Goal: Task Accomplishment & Management: Manage account settings

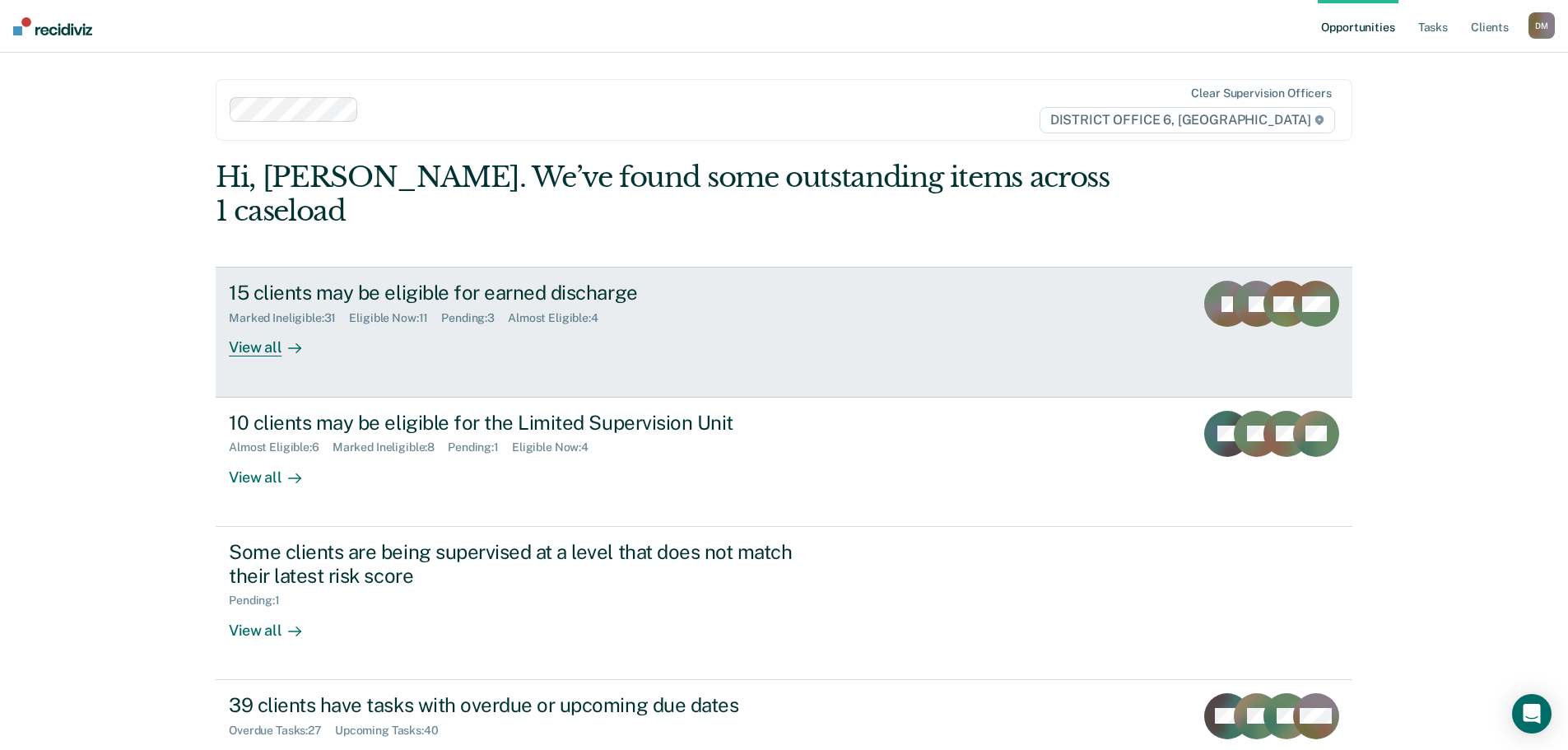
click at [971, 267] on link "15 clients may be eligible for earned discharge Marked Ineligible : 31 Eligible…" at bounding box center [783, 331] width 1137 height 130
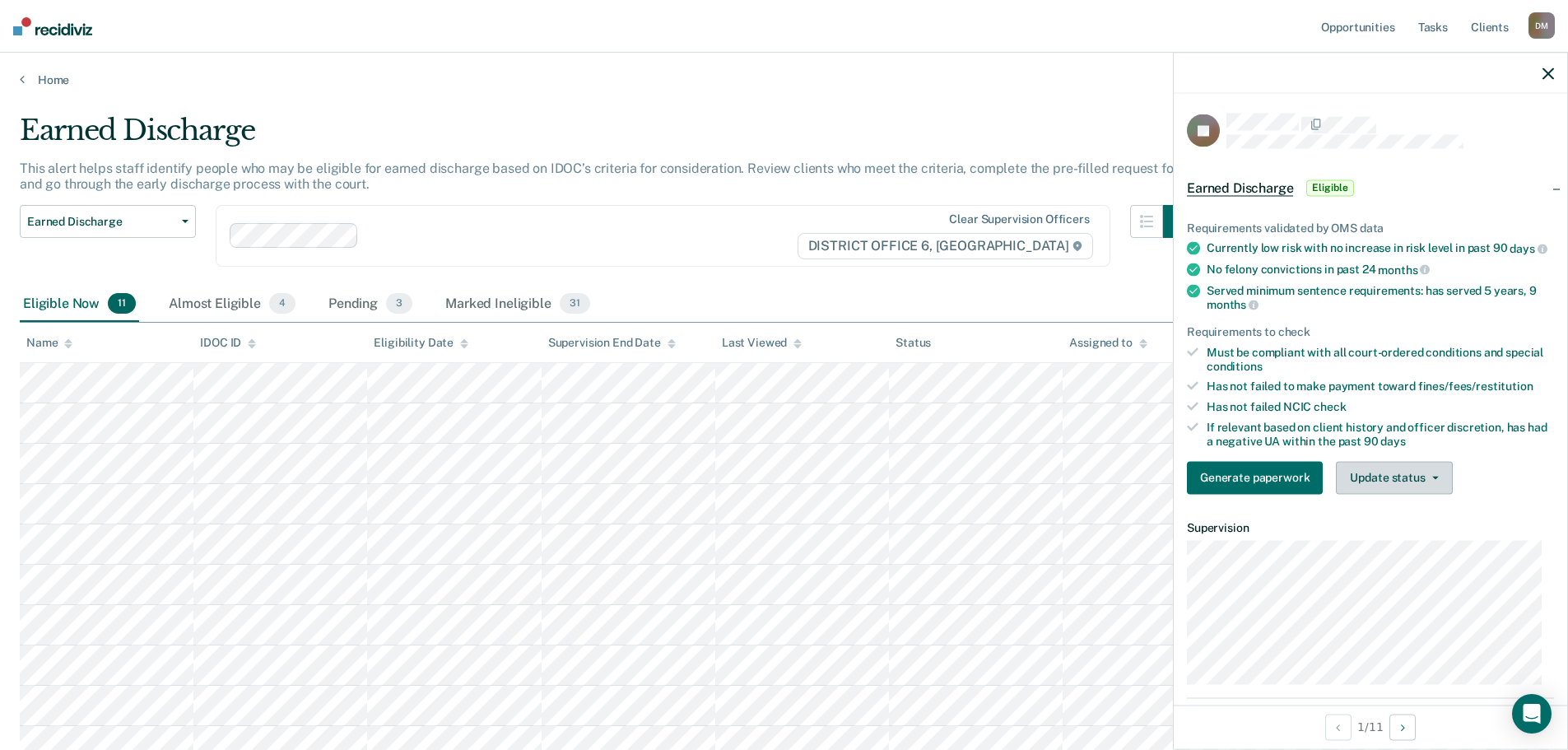
click at [1426, 480] on span "button" at bounding box center [1431, 477] width 13 height 3
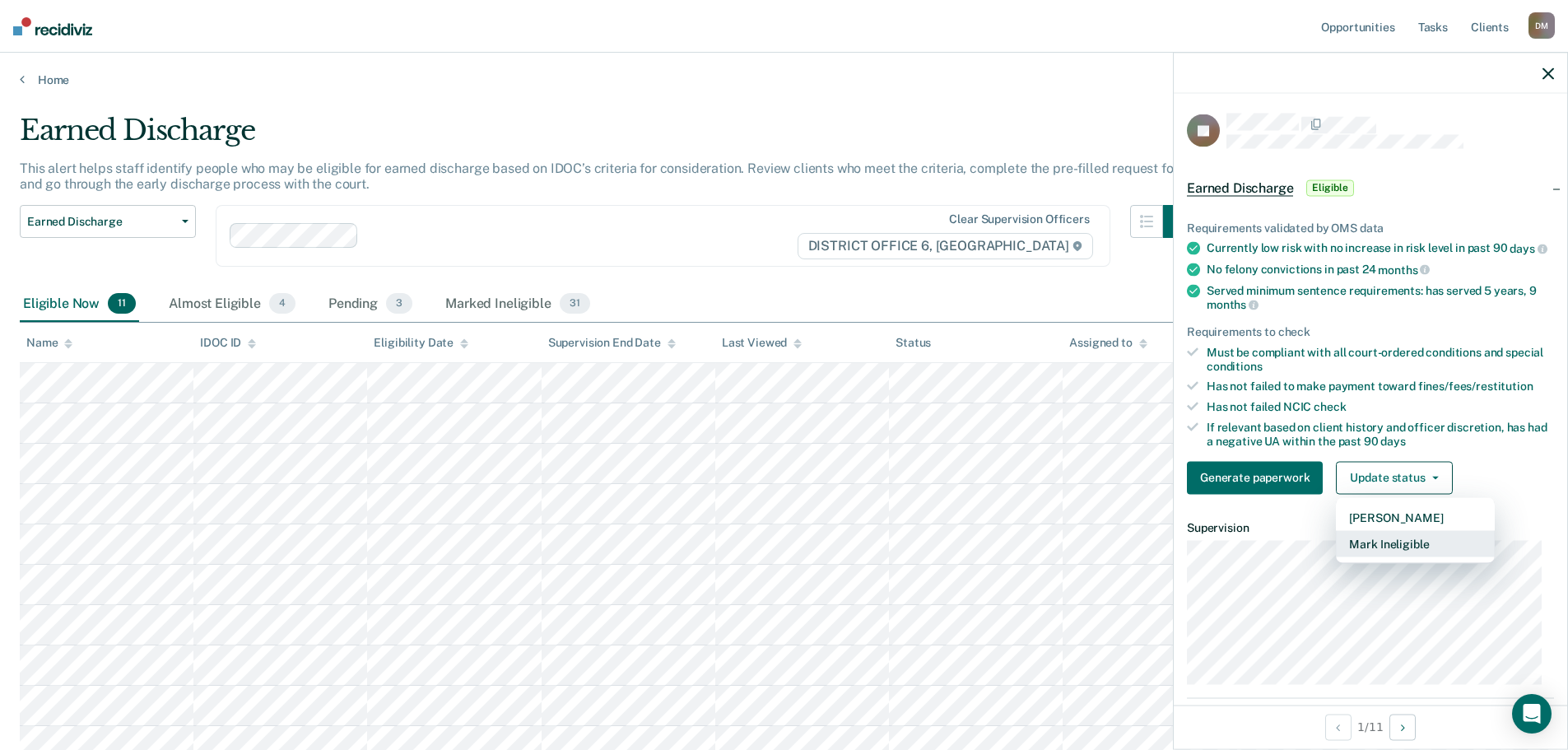
click at [1401, 551] on button "Mark Ineligible" at bounding box center [1416, 543] width 159 height 27
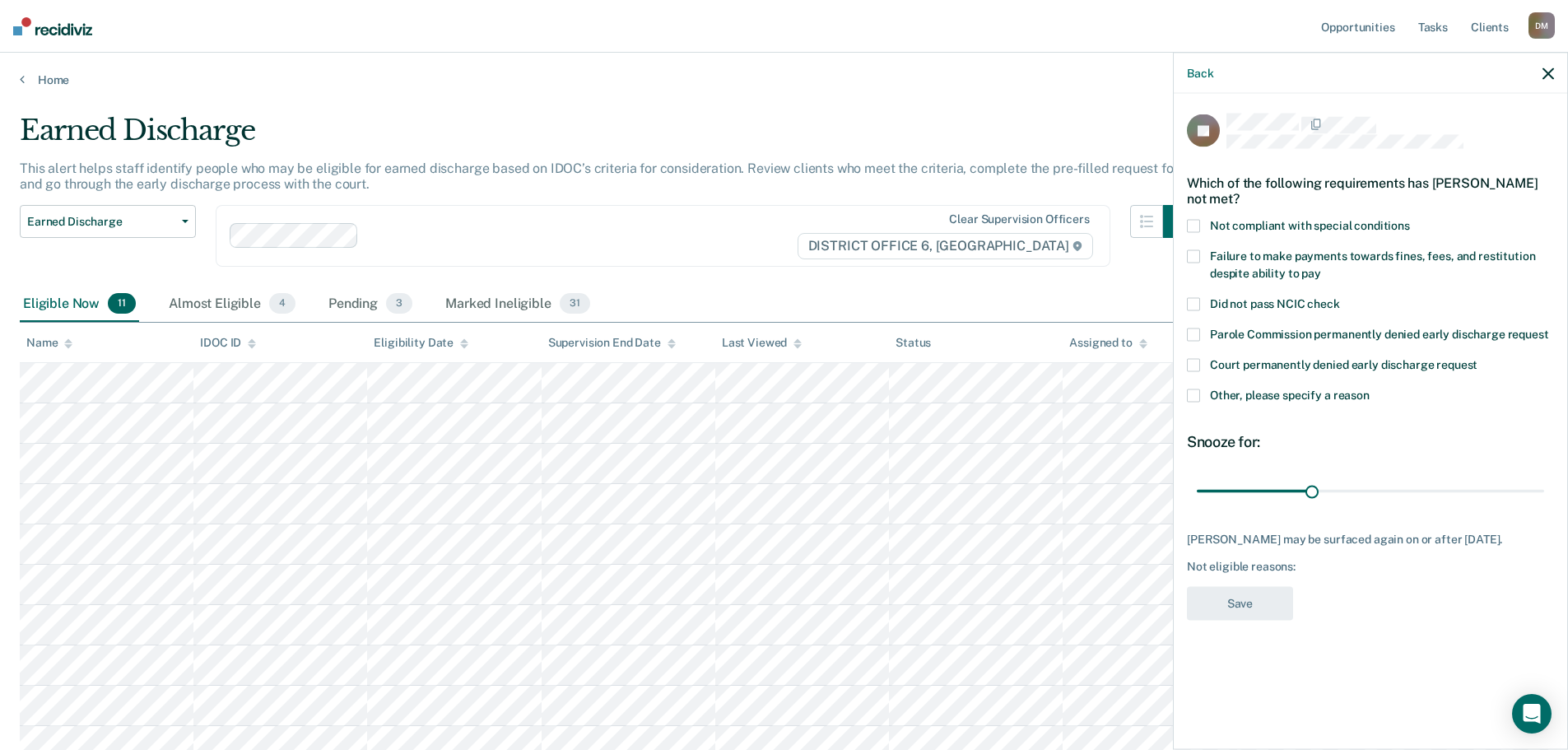
click at [1190, 223] on span at bounding box center [1193, 226] width 13 height 13
drag, startPoint x: 1312, startPoint y: 492, endPoint x: 1575, endPoint y: 494, distance: 263.0
type input "90"
click at [1544, 494] on input "range" at bounding box center [1371, 490] width 348 height 29
click at [1194, 395] on span at bounding box center [1193, 395] width 13 height 13
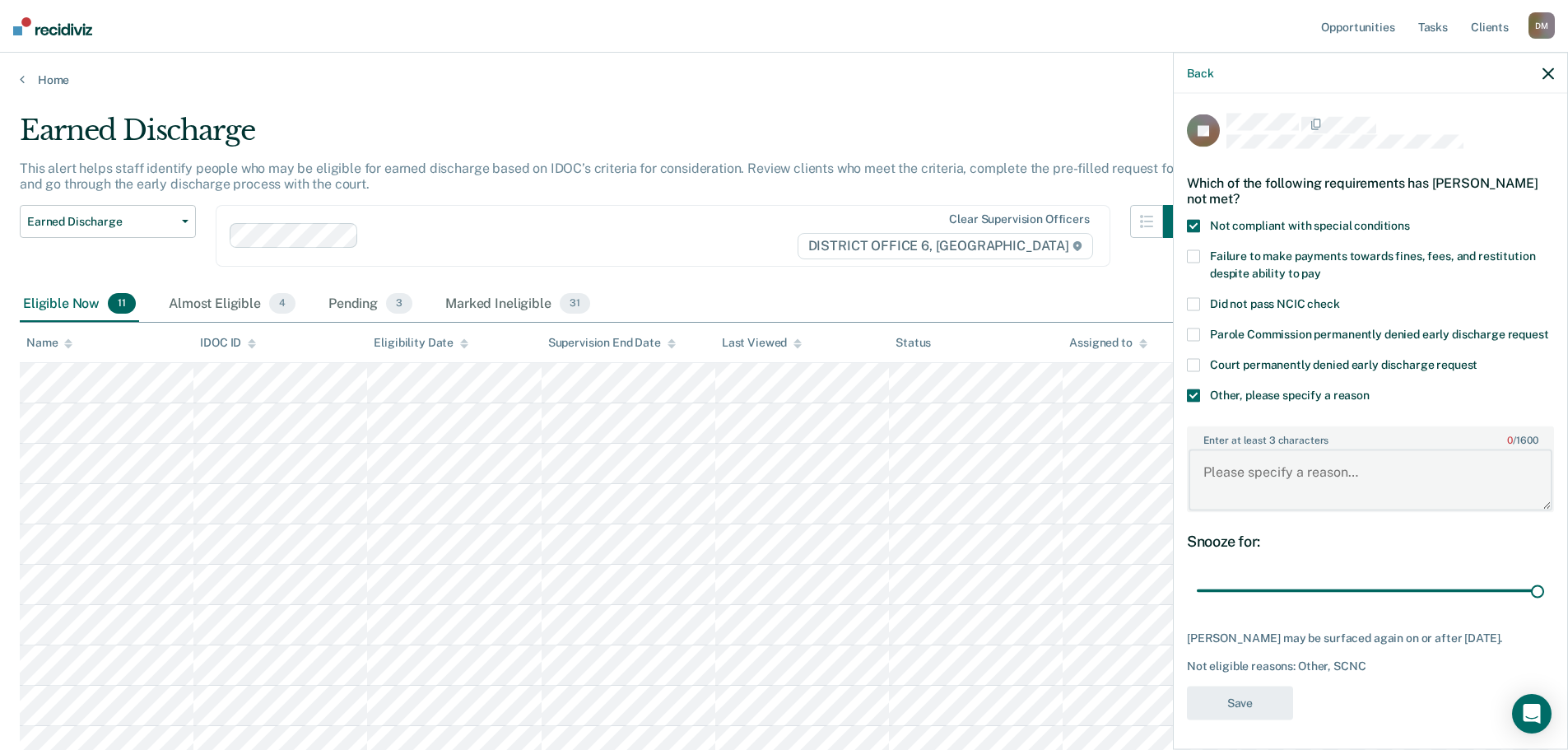
click at [1238, 479] on textarea "Enter at least 3 characters 0 / 1600" at bounding box center [1371, 480] width 364 height 61
type textarea "Owes restitution"
click at [1266, 718] on button "Save" at bounding box center [1240, 703] width 106 height 33
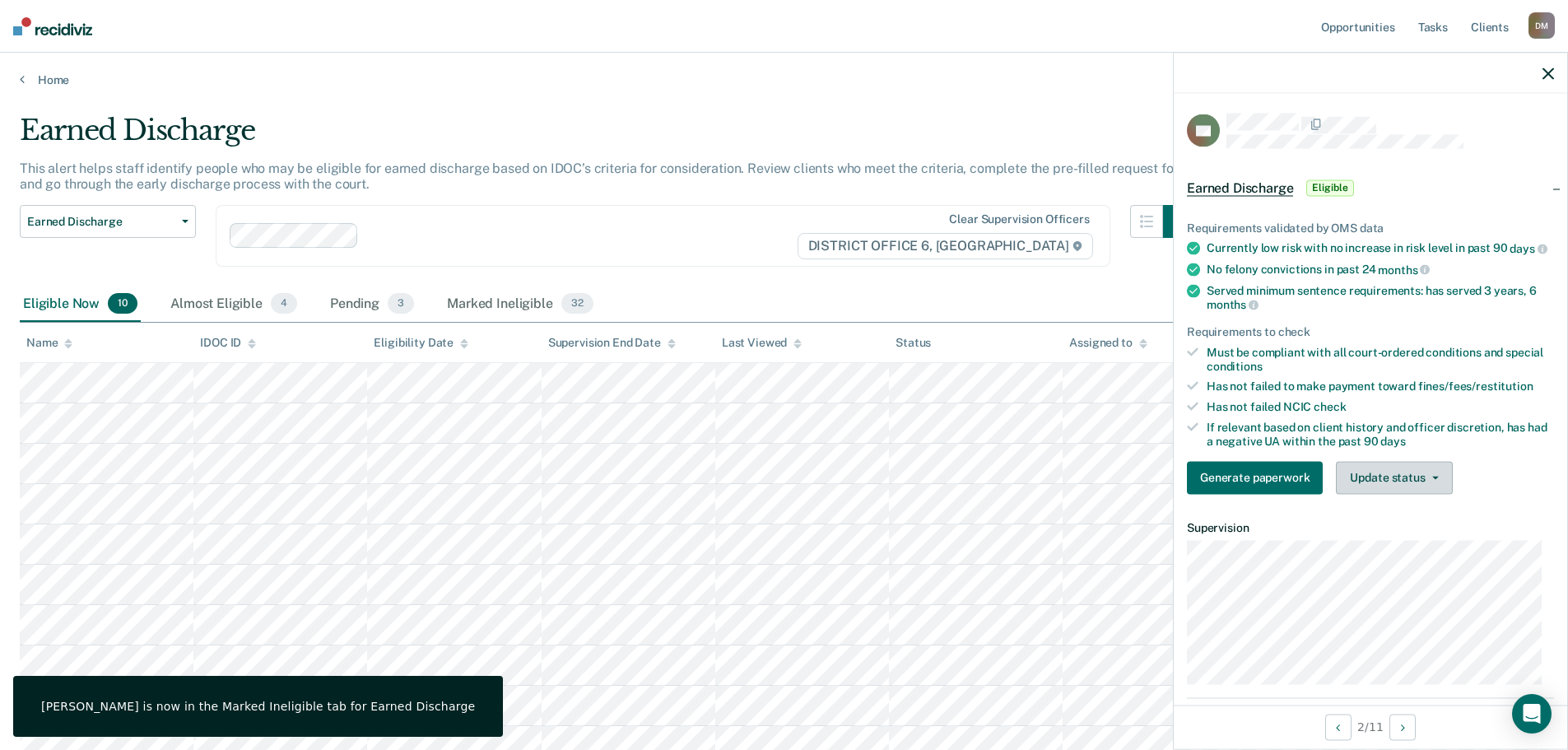
click at [1388, 491] on button "Update status" at bounding box center [1394, 478] width 116 height 33
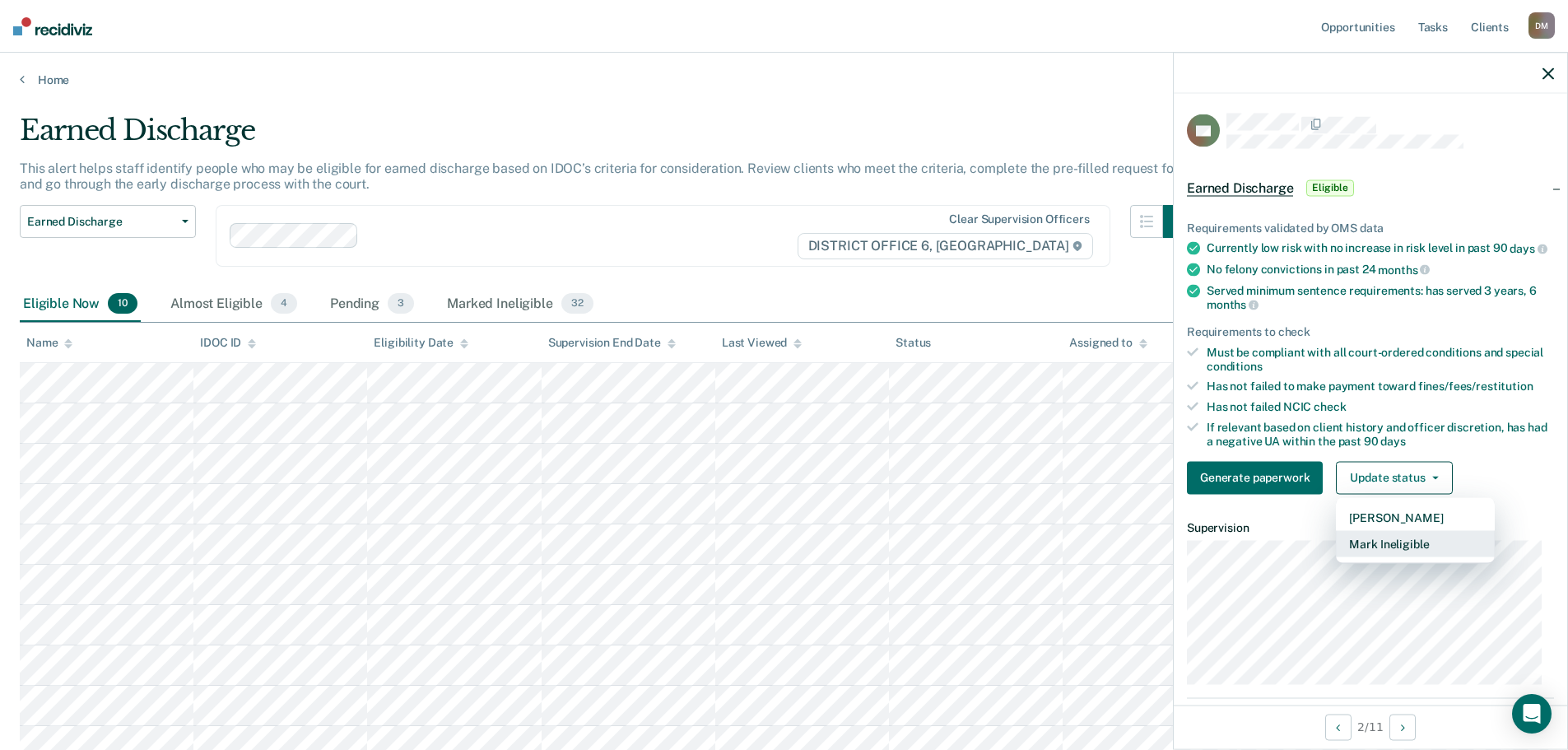
click at [1407, 554] on button "Mark Ineligible" at bounding box center [1416, 543] width 159 height 27
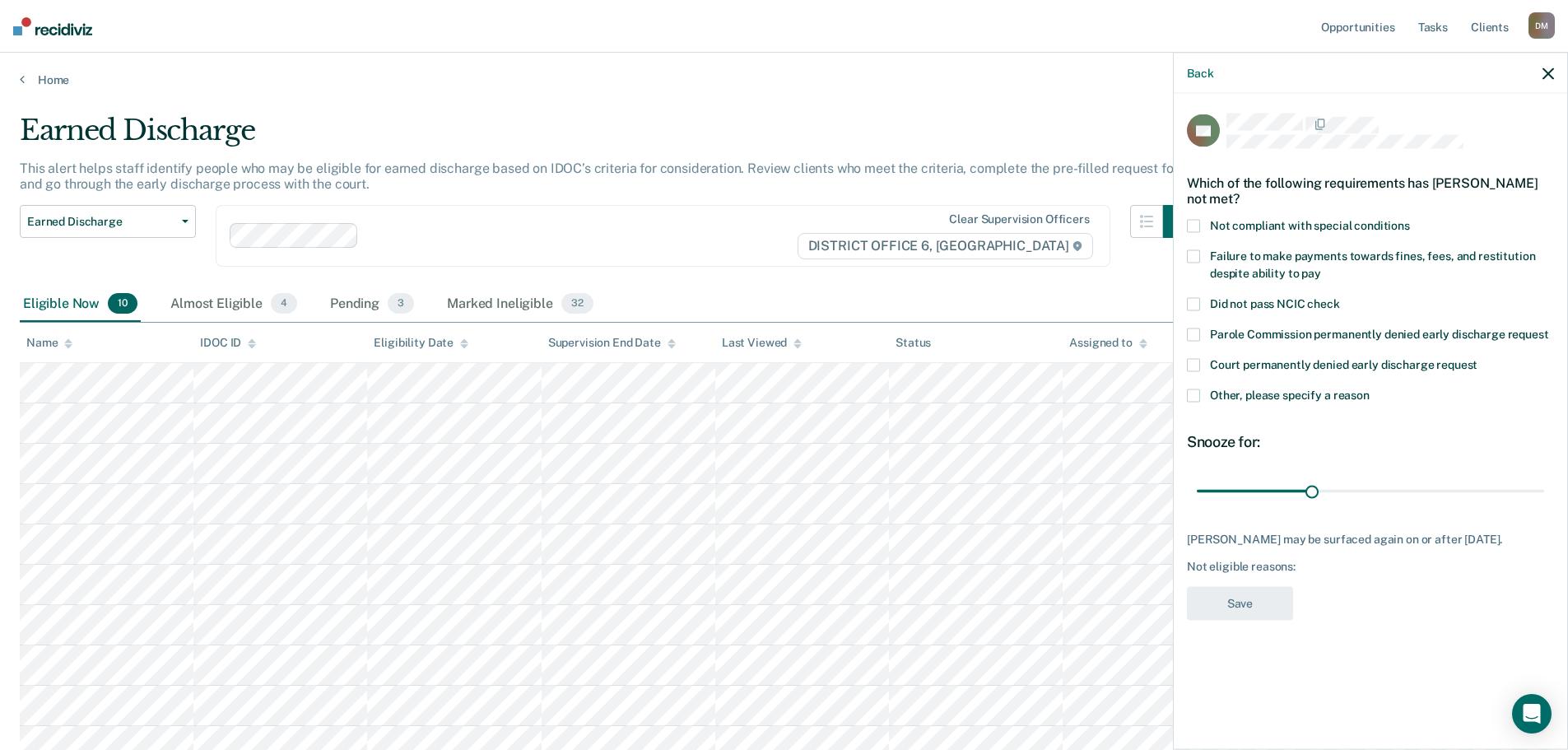
click at [1192, 398] on span at bounding box center [1193, 395] width 13 height 13
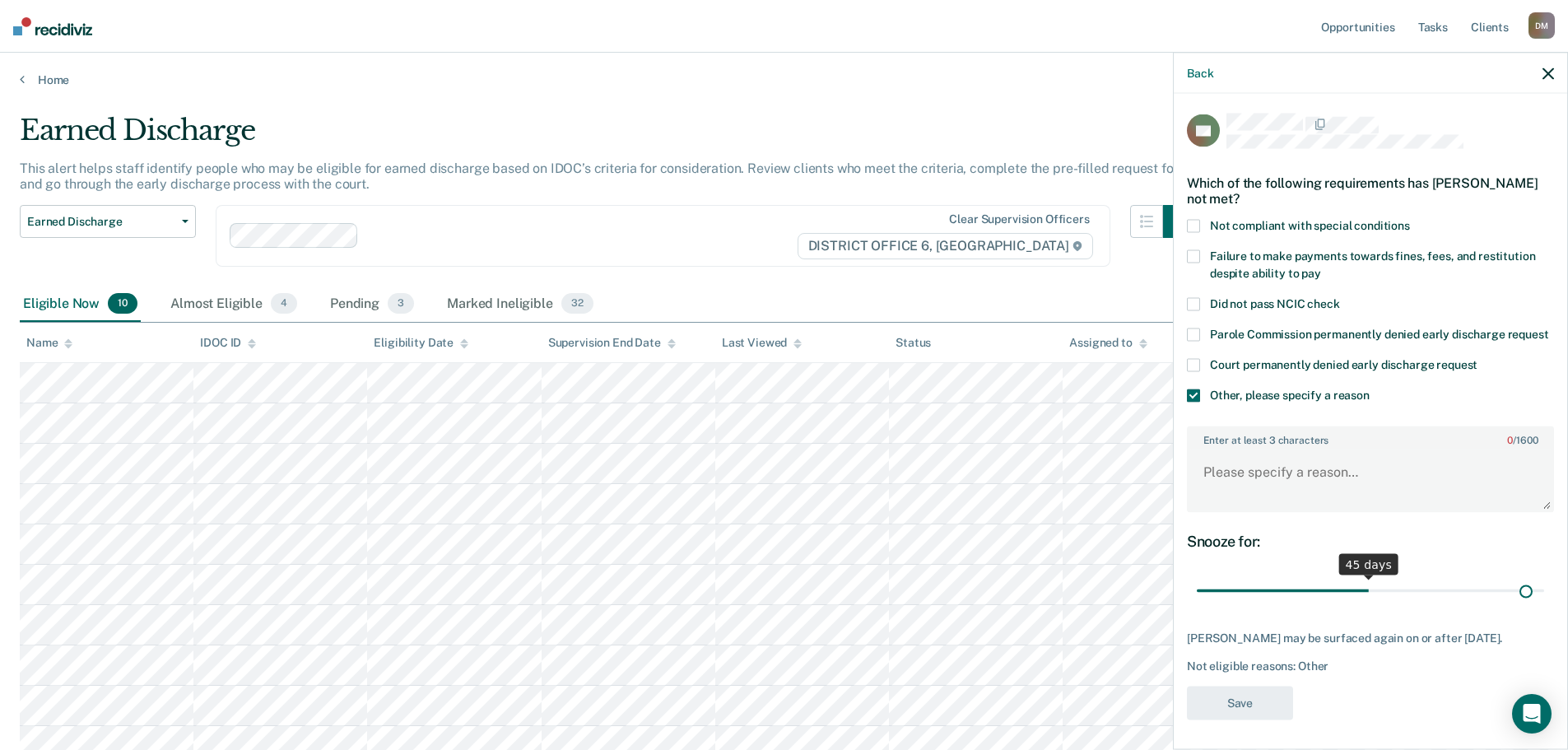
drag, startPoint x: 1346, startPoint y: 605, endPoint x: 1514, endPoint y: 581, distance: 169.7
click at [1514, 582] on input "range" at bounding box center [1371, 590] width 348 height 29
drag, startPoint x: 1515, startPoint y: 606, endPoint x: 1579, endPoint y: 605, distance: 64.0
type input "90"
click at [1544, 605] on input "range" at bounding box center [1371, 590] width 348 height 29
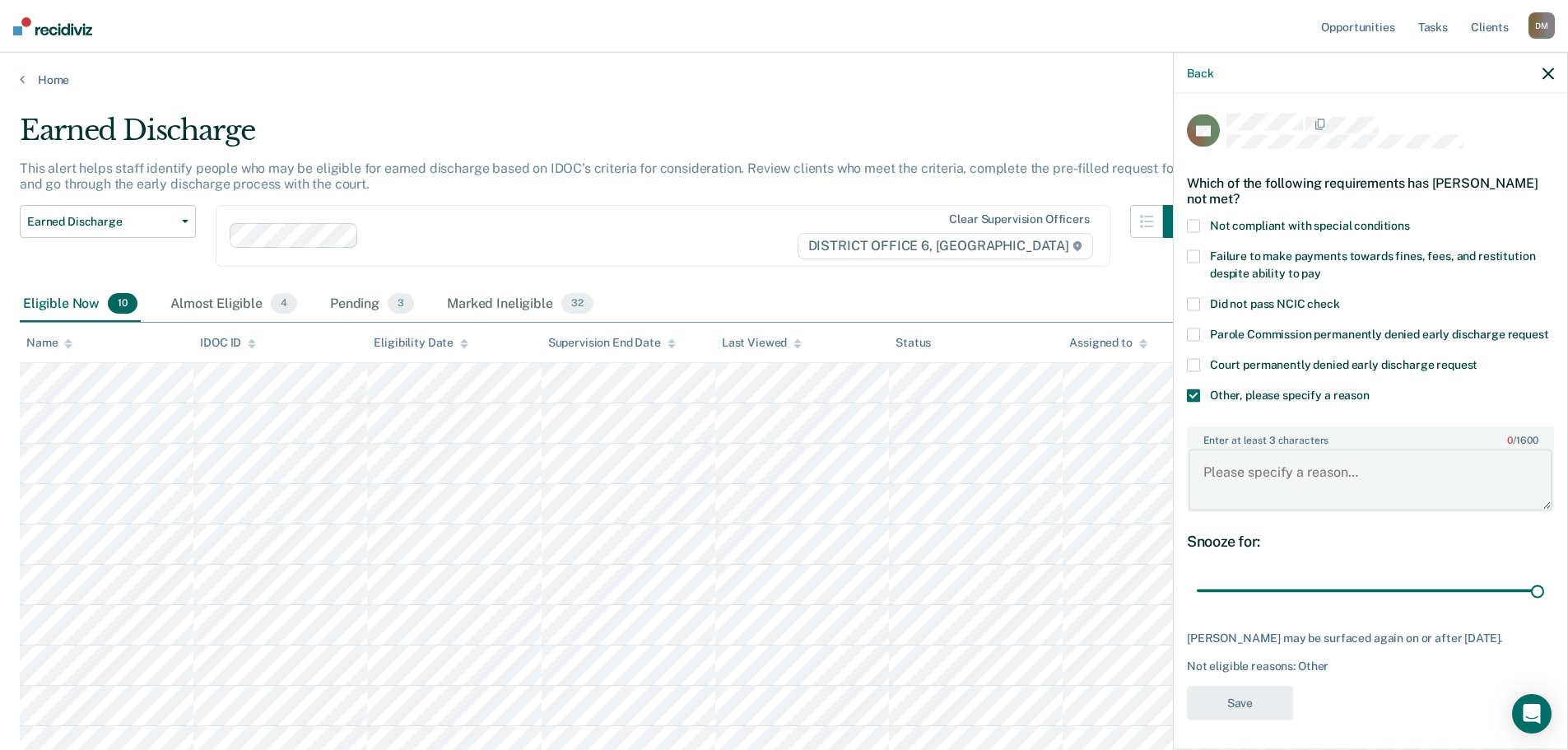
click at [1258, 485] on textarea "Enter at least 3 characters 0 / 1600" at bounding box center [1371, 480] width 364 height 61
type textarea "O"
click at [1201, 252] on label "Failure to make payments towards fines, fees, and restitution despite ability t…" at bounding box center [1371, 267] width 367 height 34
click at [1189, 403] on span at bounding box center [1193, 395] width 13 height 13
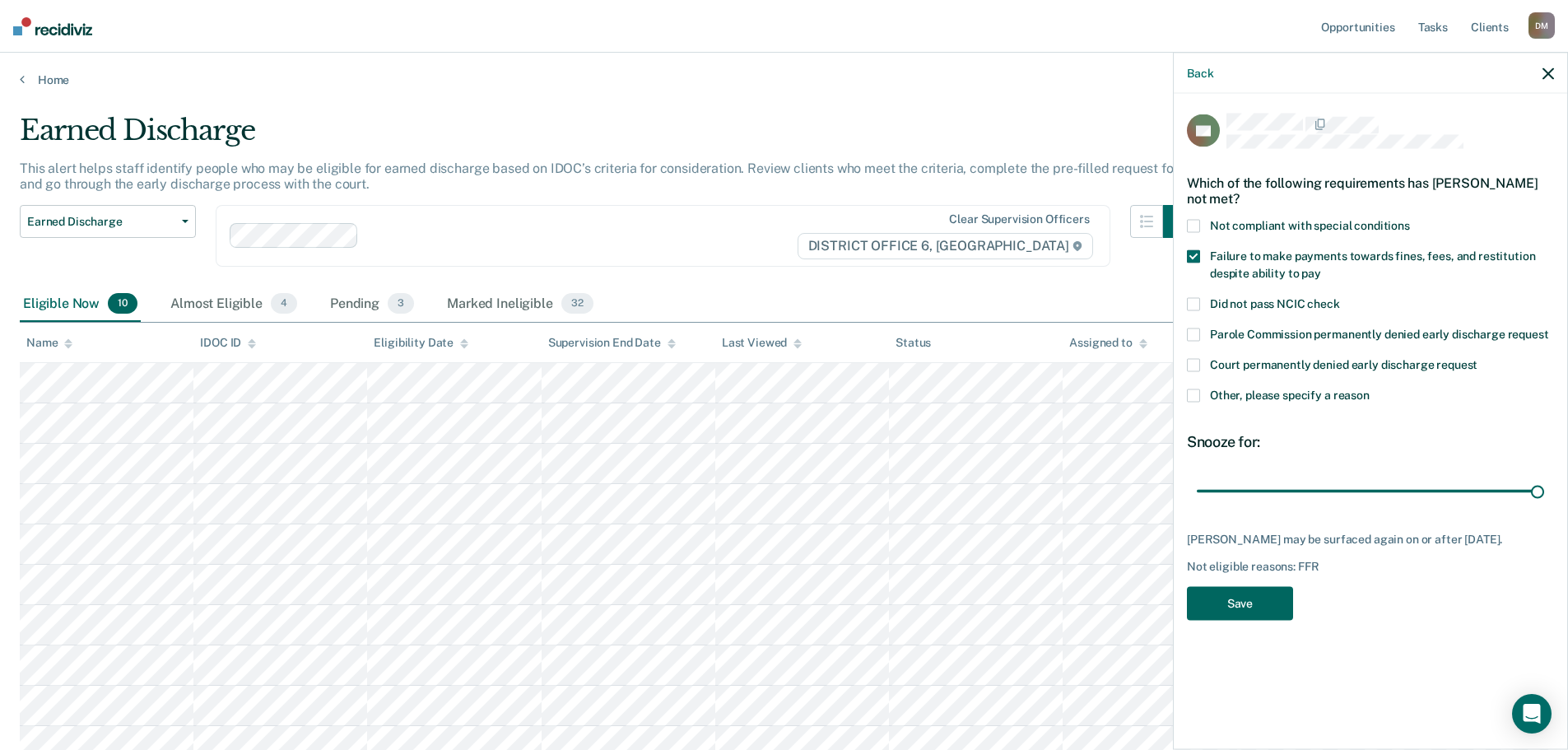
click at [1240, 591] on button "Save" at bounding box center [1240, 604] width 106 height 33
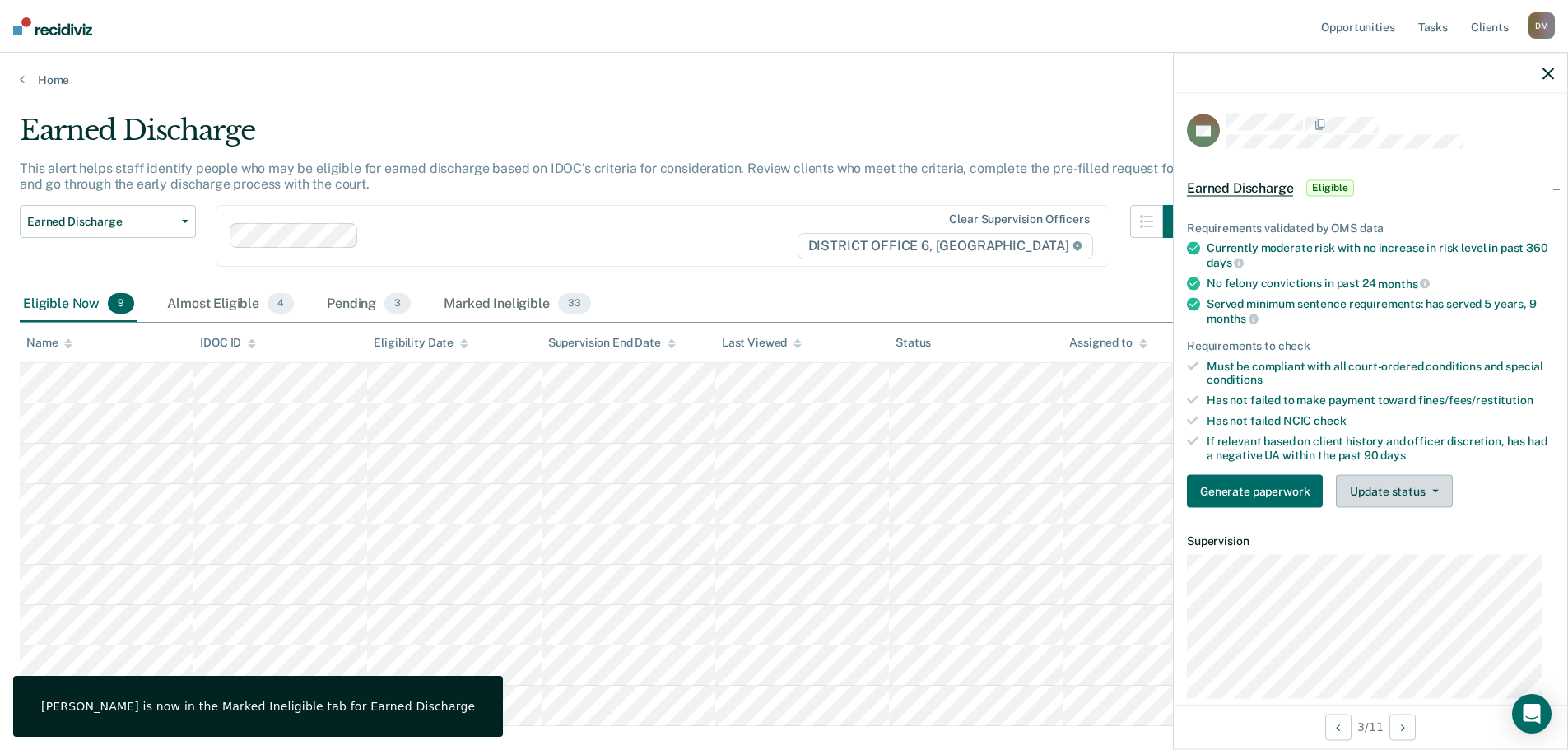
click at [1372, 487] on button "Update status" at bounding box center [1394, 491] width 116 height 33
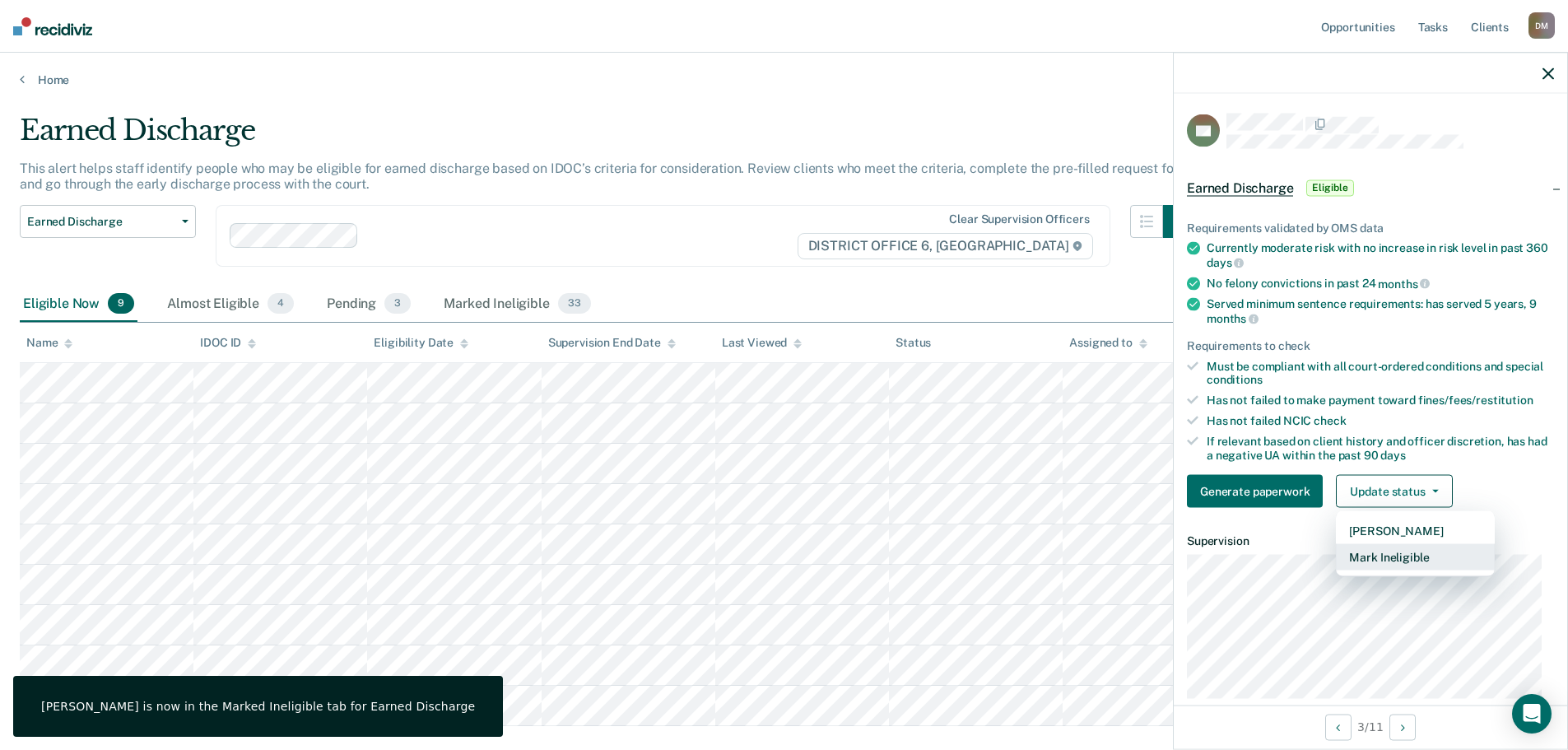
click at [1378, 556] on button "Mark Ineligible" at bounding box center [1416, 557] width 159 height 27
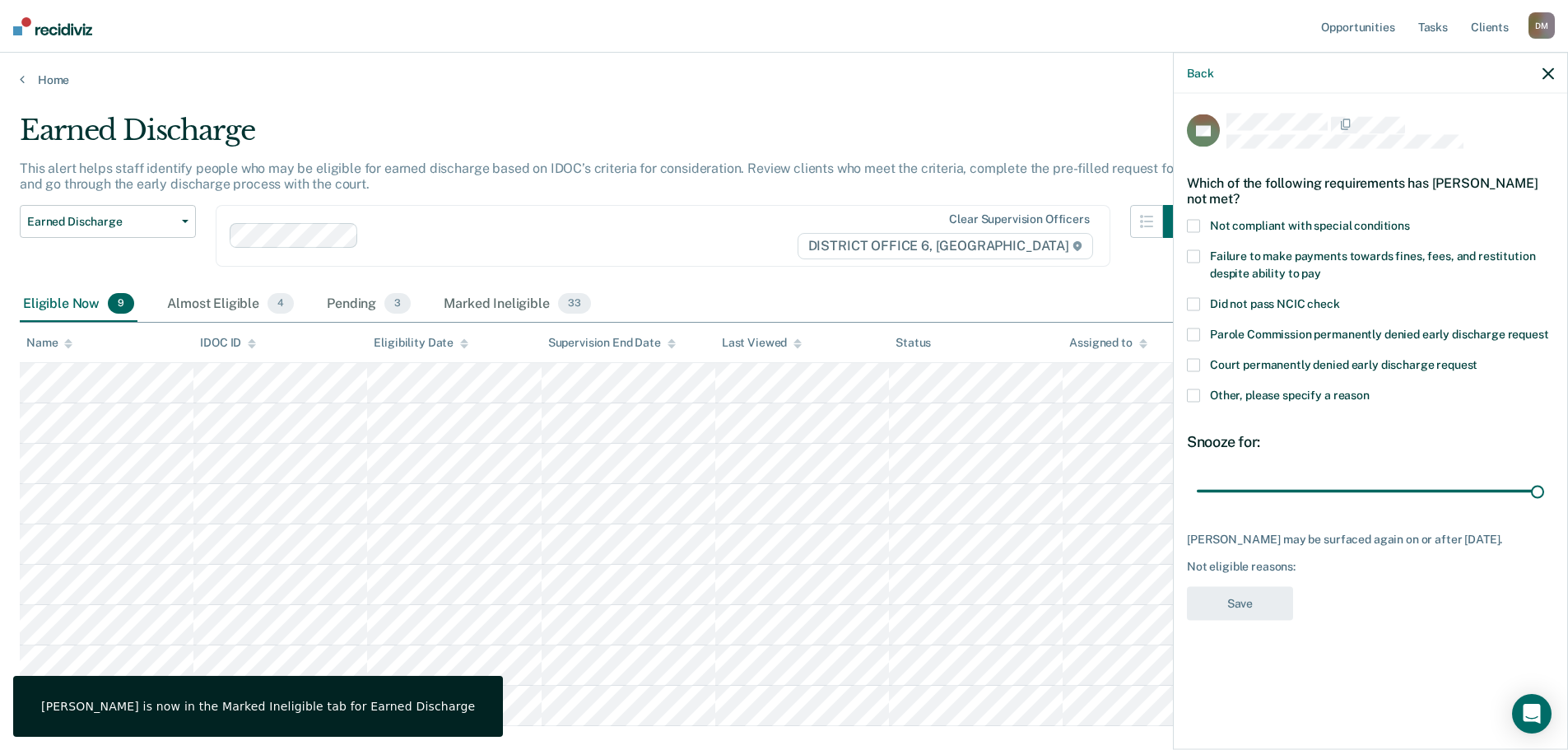
drag, startPoint x: 1312, startPoint y: 490, endPoint x: 1580, endPoint y: 475, distance: 268.4
type input "90"
click at [1544, 485] on input "range" at bounding box center [1371, 490] width 348 height 29
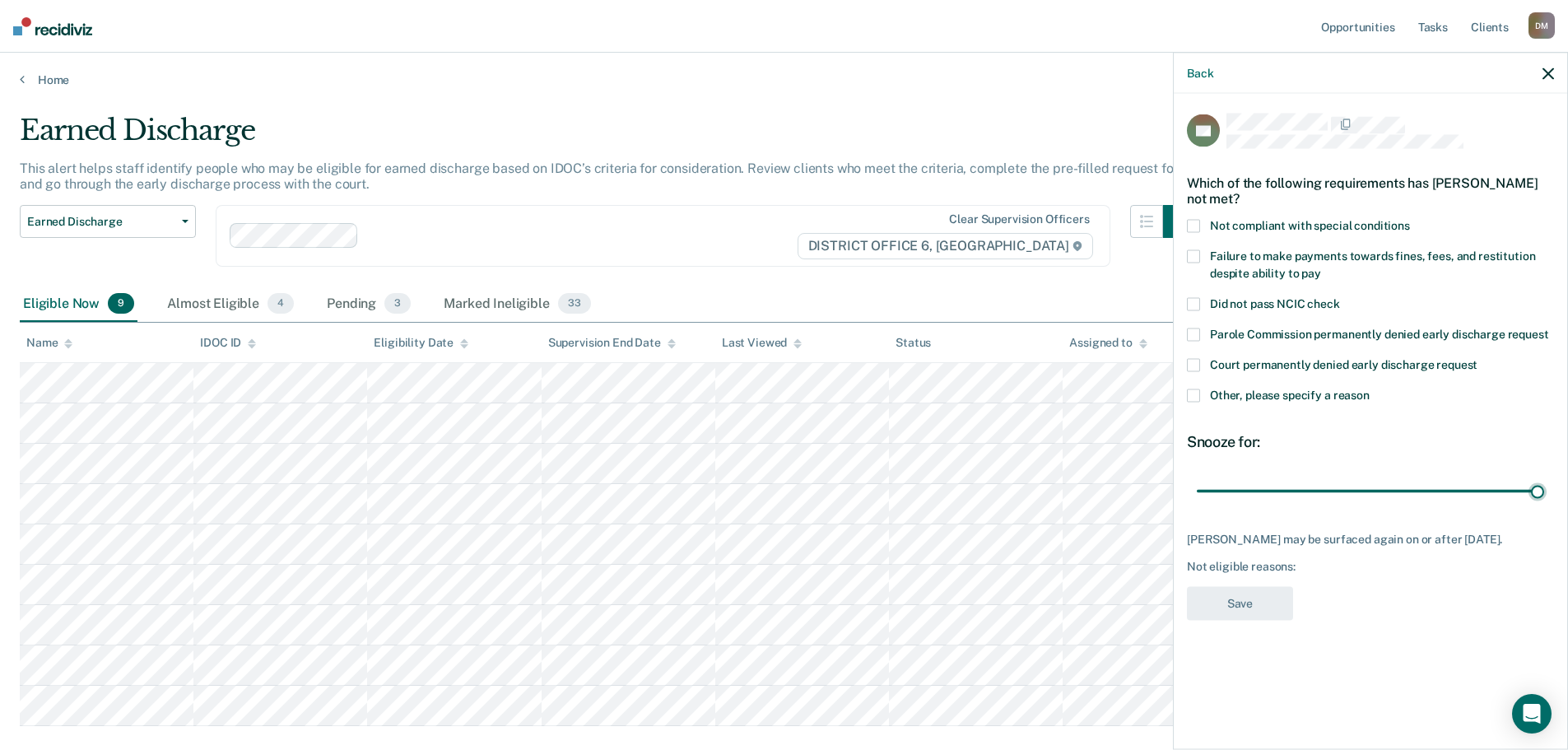
click at [1191, 216] on div "Which of the following requirements has Brandon Porter not met?" at bounding box center [1371, 190] width 367 height 58
click at [1191, 226] on span at bounding box center [1193, 226] width 13 height 13
click at [1252, 611] on button "Save" at bounding box center [1240, 604] width 106 height 33
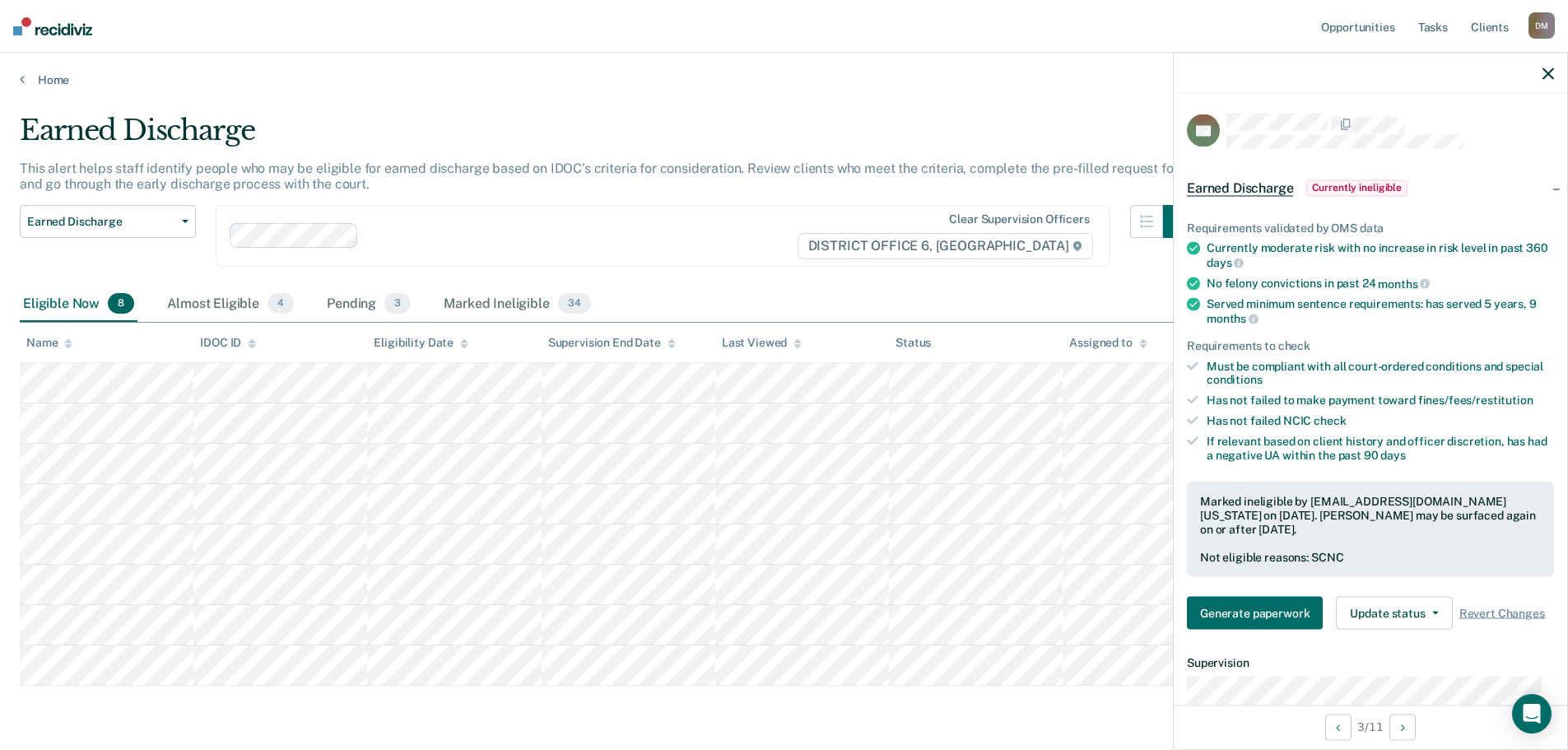
click at [1545, 71] on icon "button" at bounding box center [1548, 74] width 12 height 12
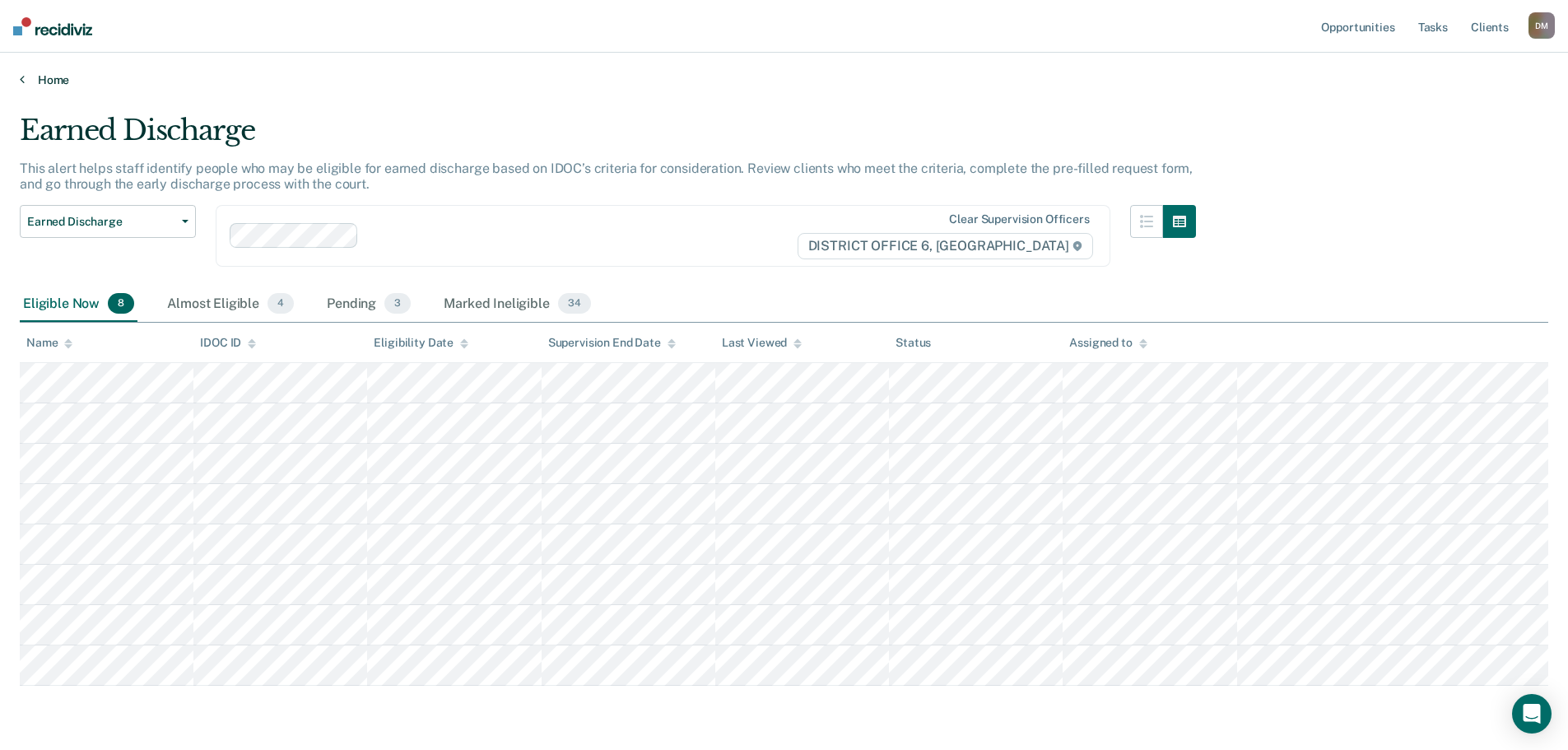
click at [42, 79] on link "Home" at bounding box center [784, 80] width 1529 height 15
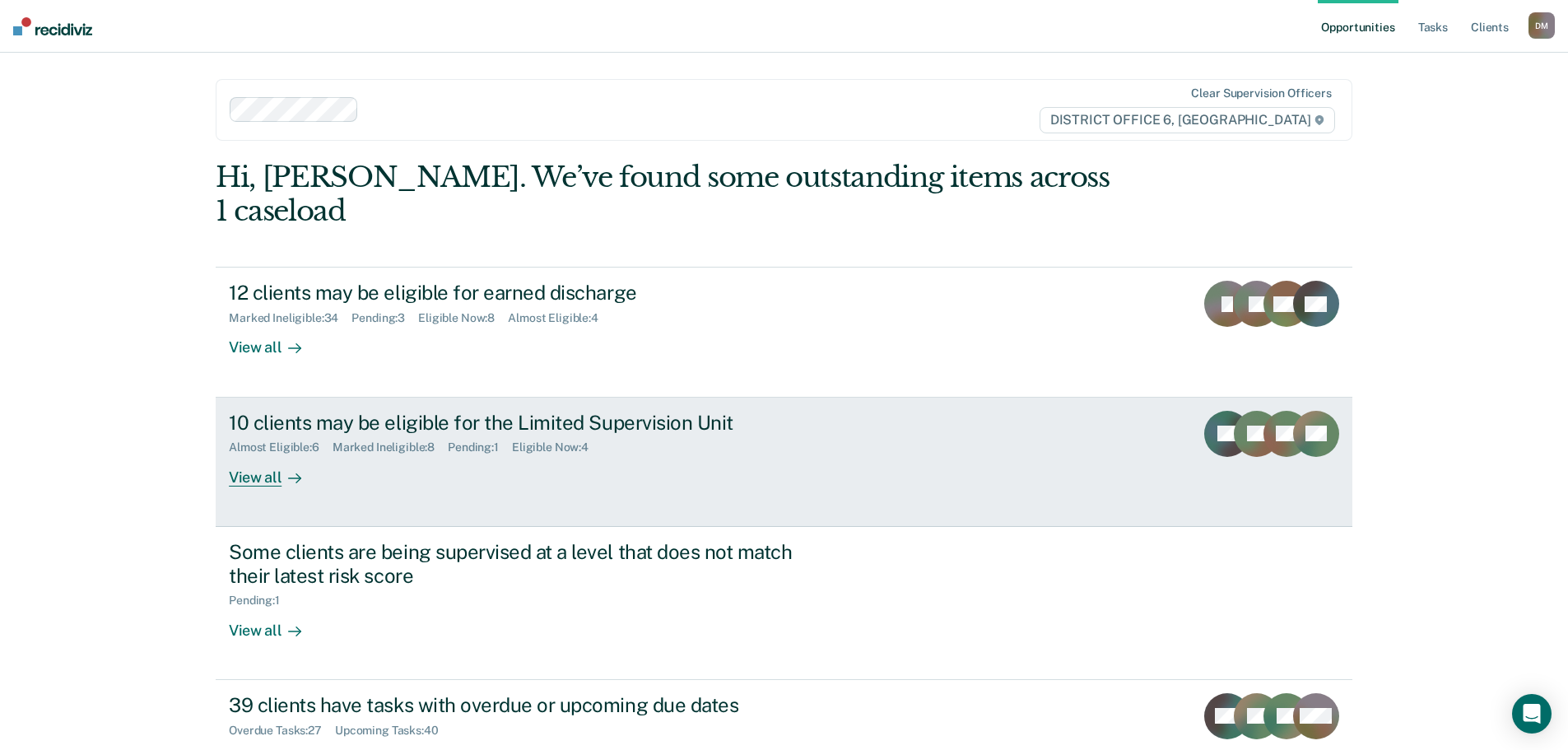
click at [832, 420] on div "10 clients may be eligible for the Limited Supervision Unit Almost Eligible : 6…" at bounding box center [537, 448] width 617 height 76
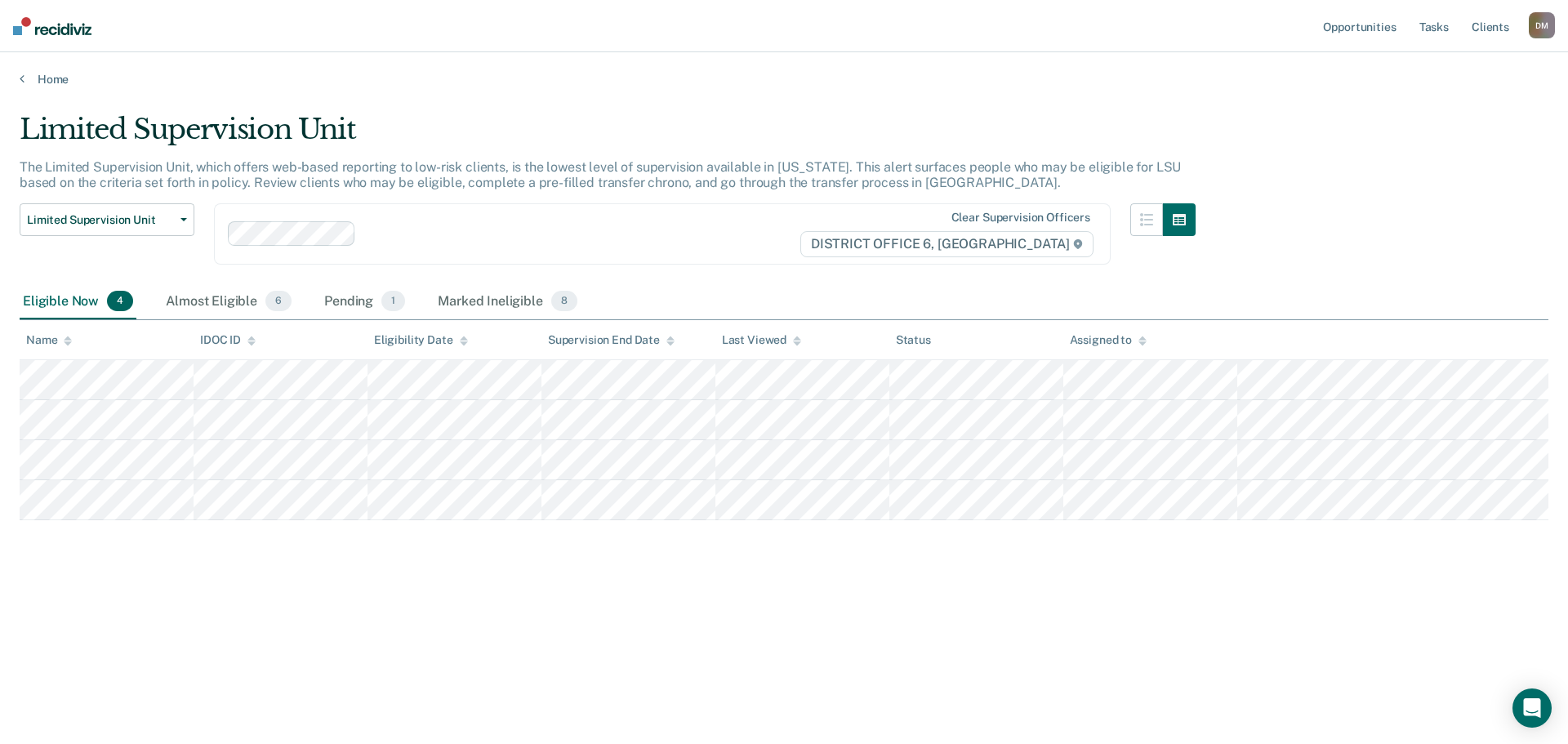
click at [27, 69] on div "Home" at bounding box center [784, 69] width 1568 height 34
click at [23, 82] on icon at bounding box center [21, 78] width 5 height 13
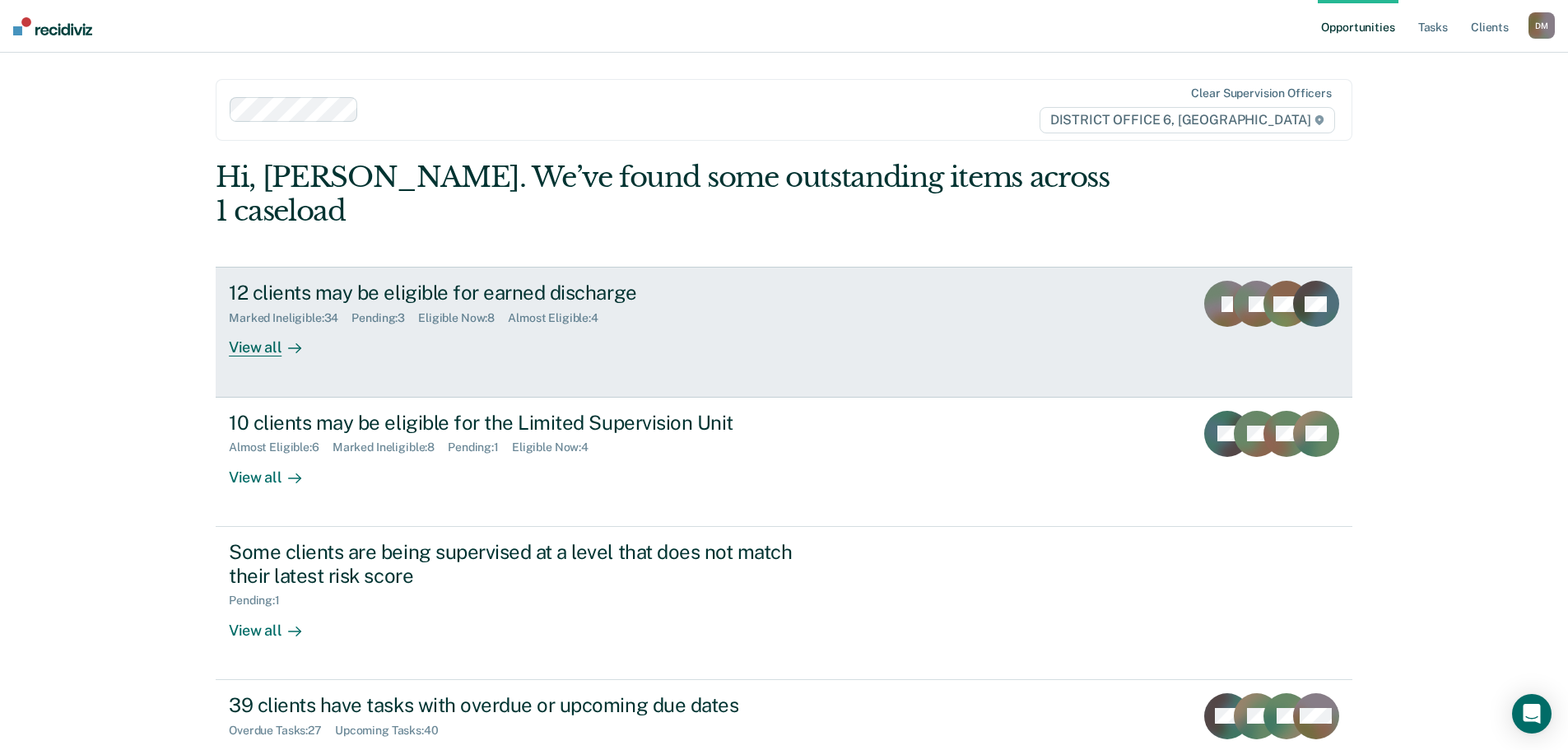
click at [564, 299] on div "12 clients may be eligible for earned discharge Marked Ineligible : 34 Pending …" at bounding box center [537, 318] width 617 height 76
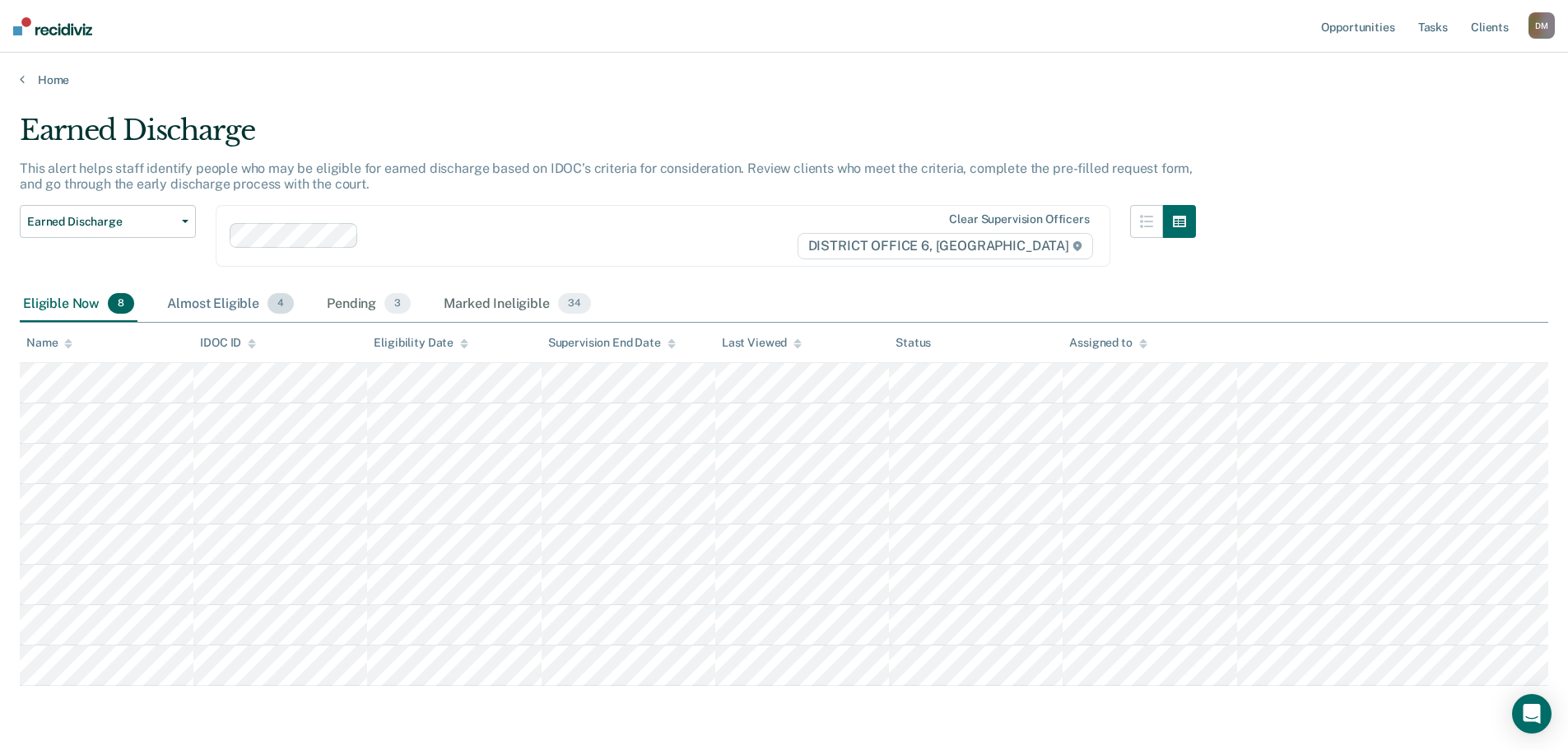
click at [220, 302] on div "Almost Eligible 4" at bounding box center [231, 305] width 134 height 36
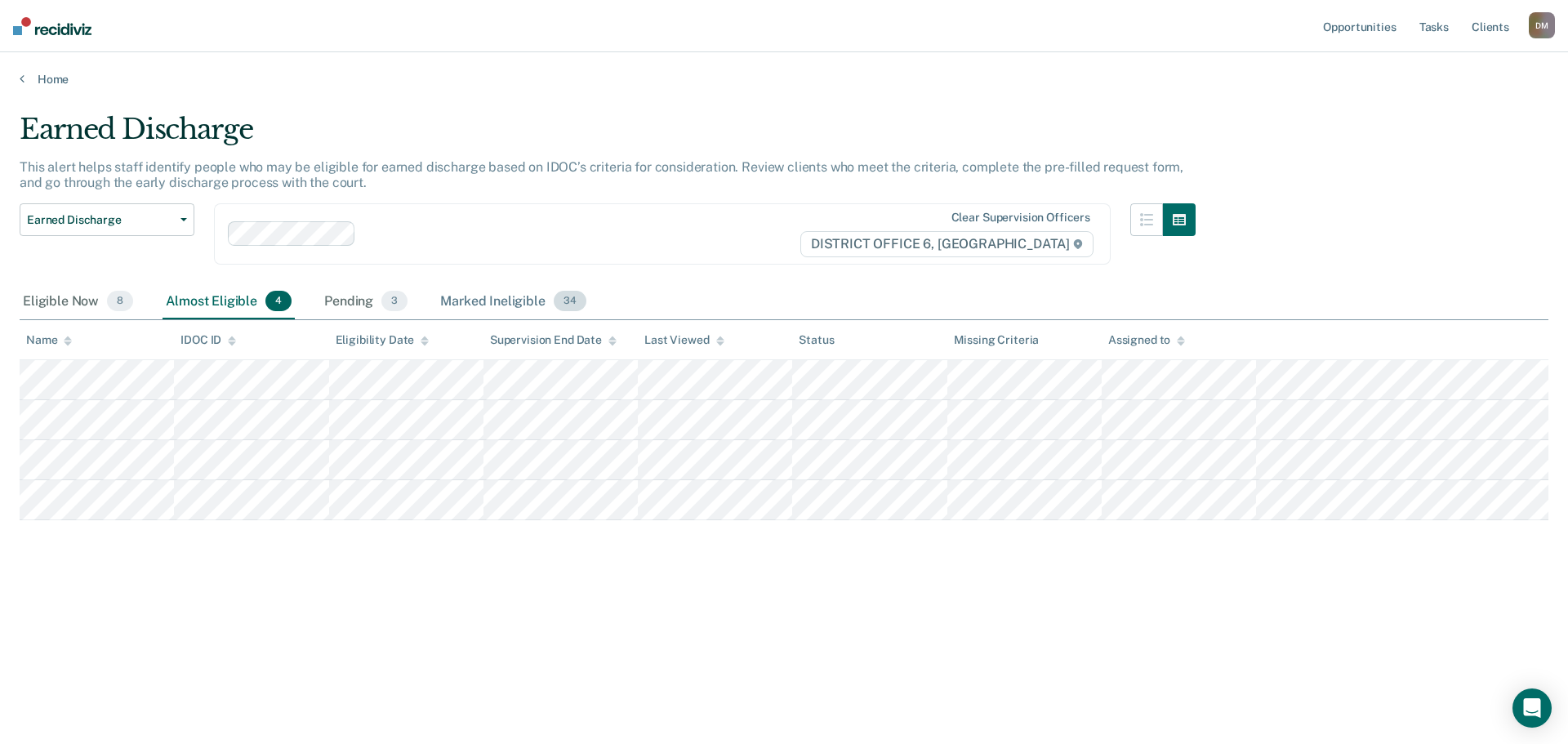
click at [509, 313] on div "Marked Ineligible 34" at bounding box center [513, 302] width 152 height 36
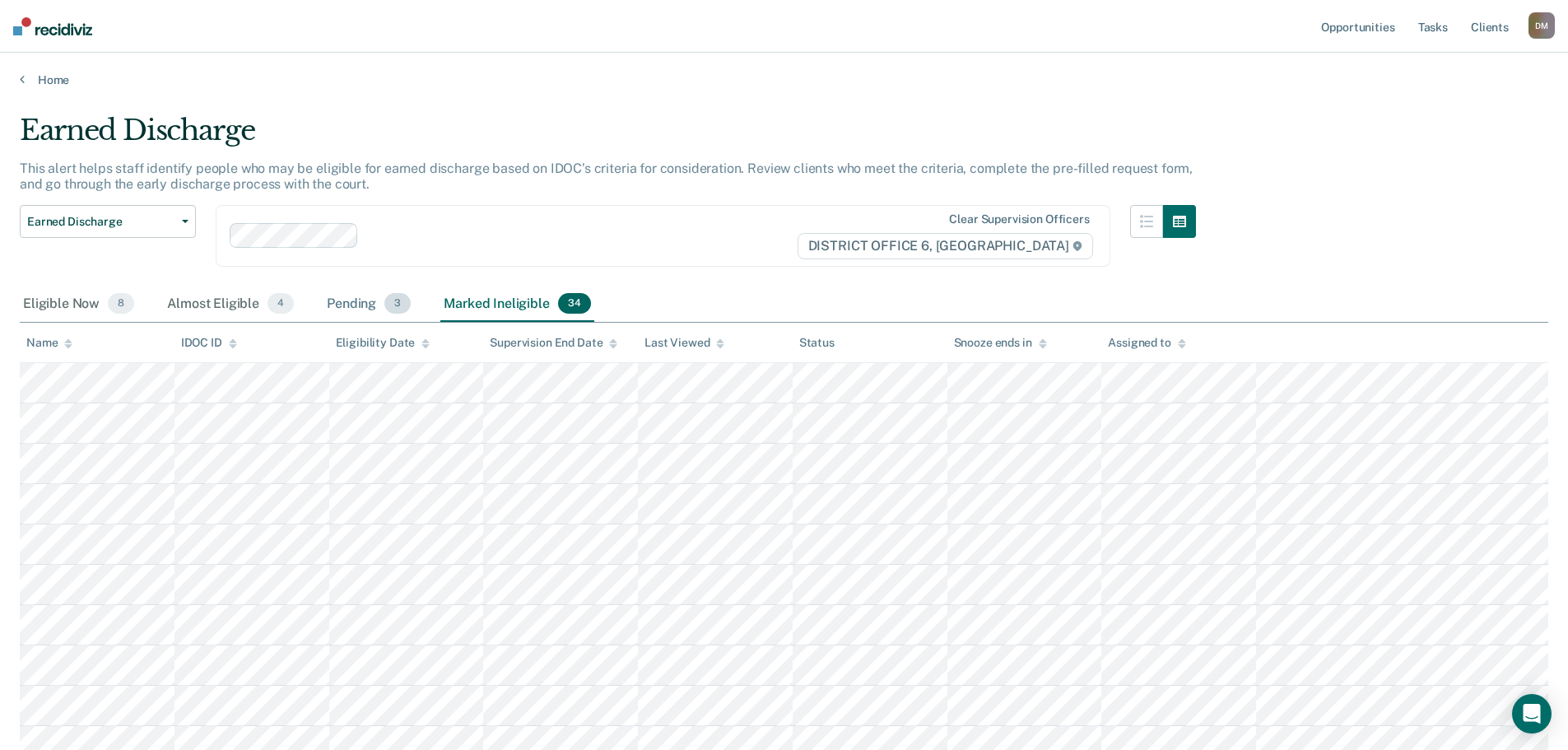
click at [364, 308] on div "Pending 3" at bounding box center [368, 305] width 90 height 36
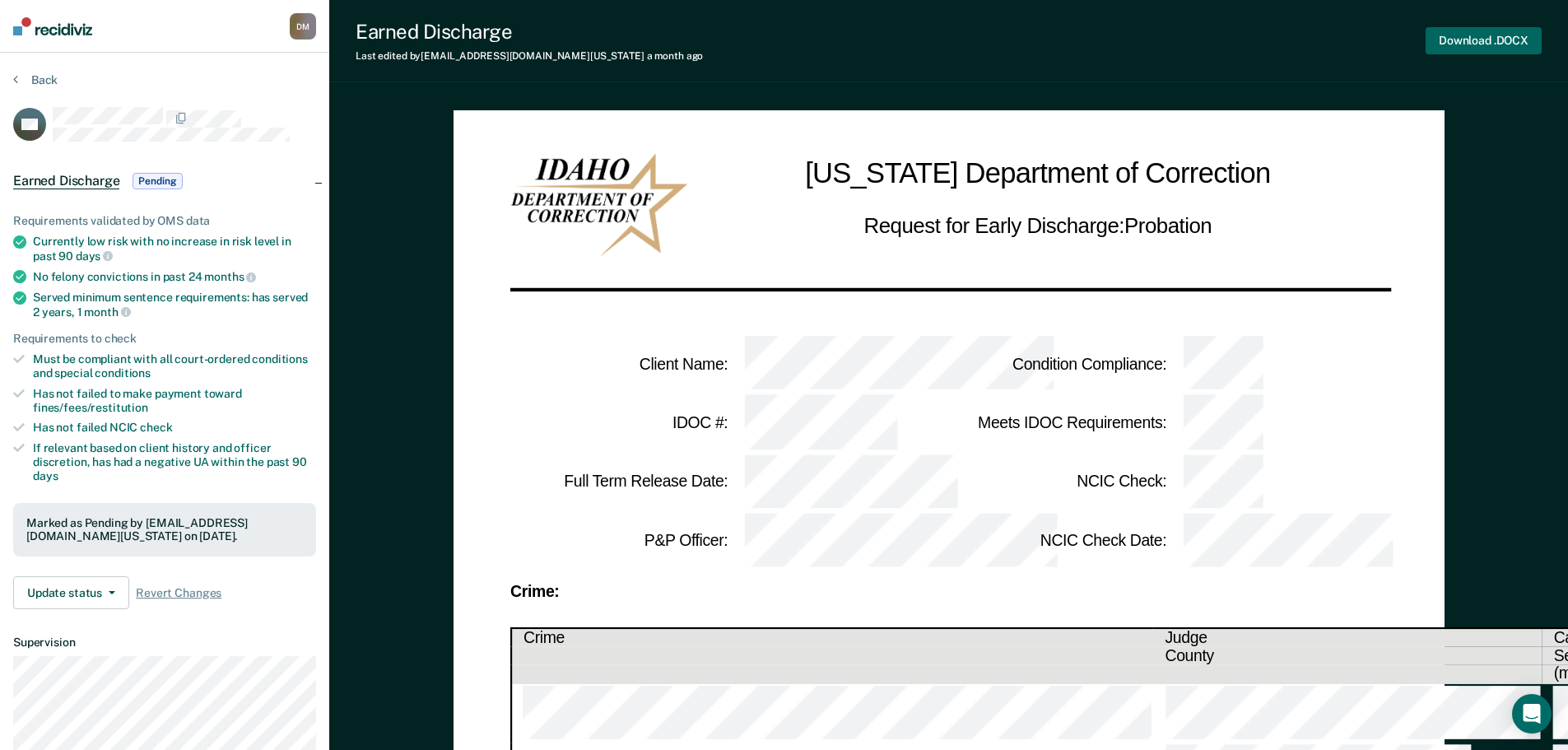
click at [1490, 40] on button "Download .DOCX" at bounding box center [1484, 41] width 116 height 28
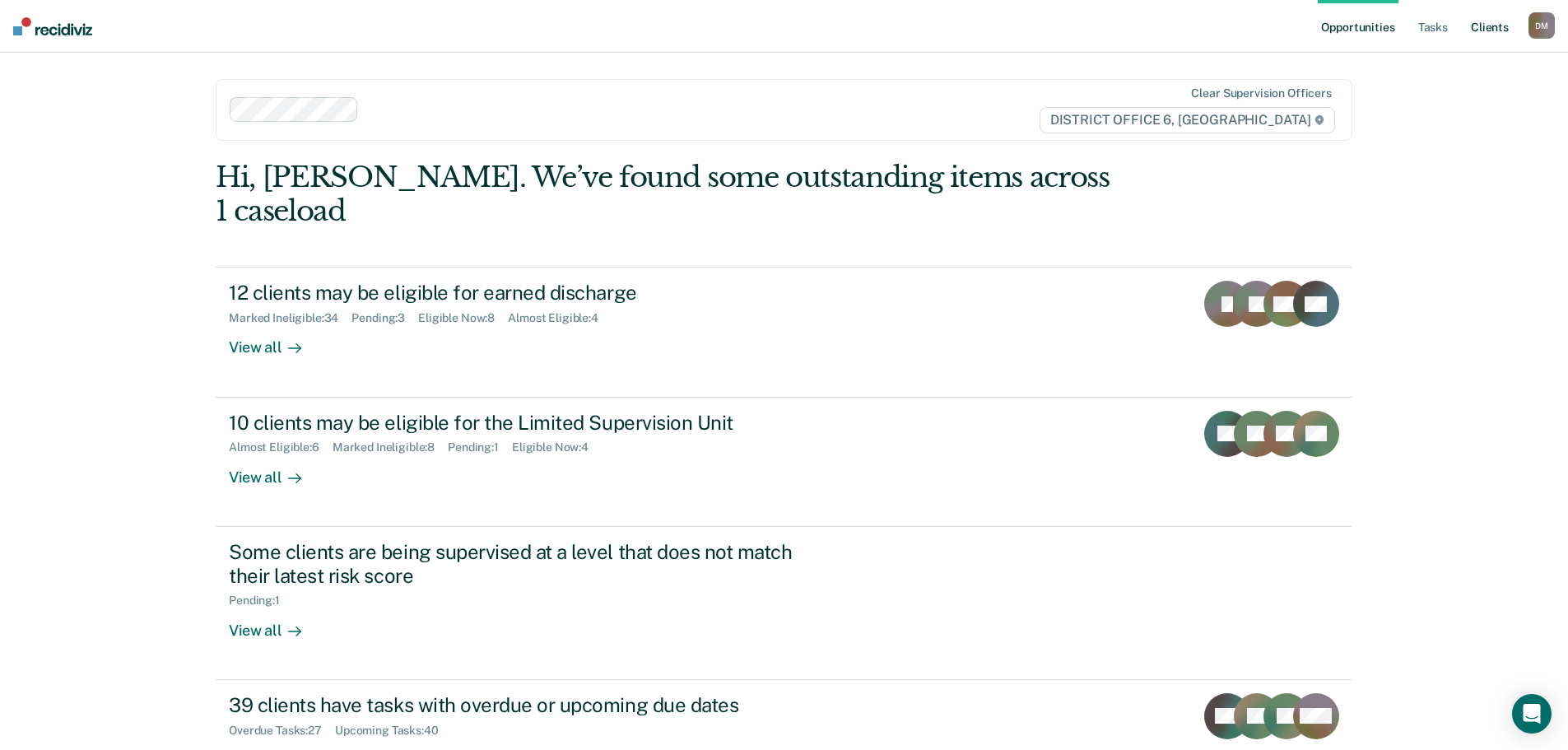
click at [1479, 26] on link "Client s" at bounding box center [1489, 27] width 44 height 53
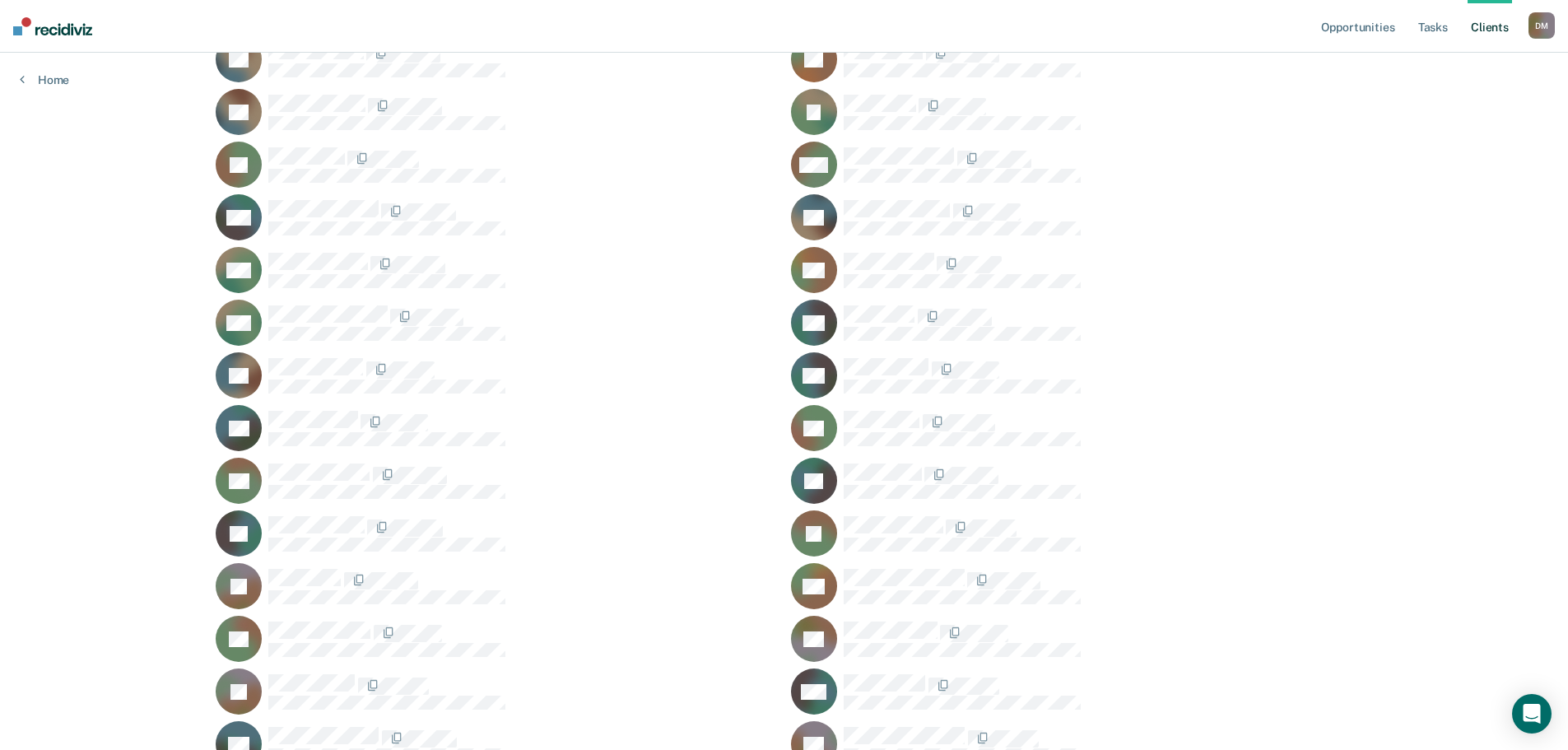
scroll to position [1565, 0]
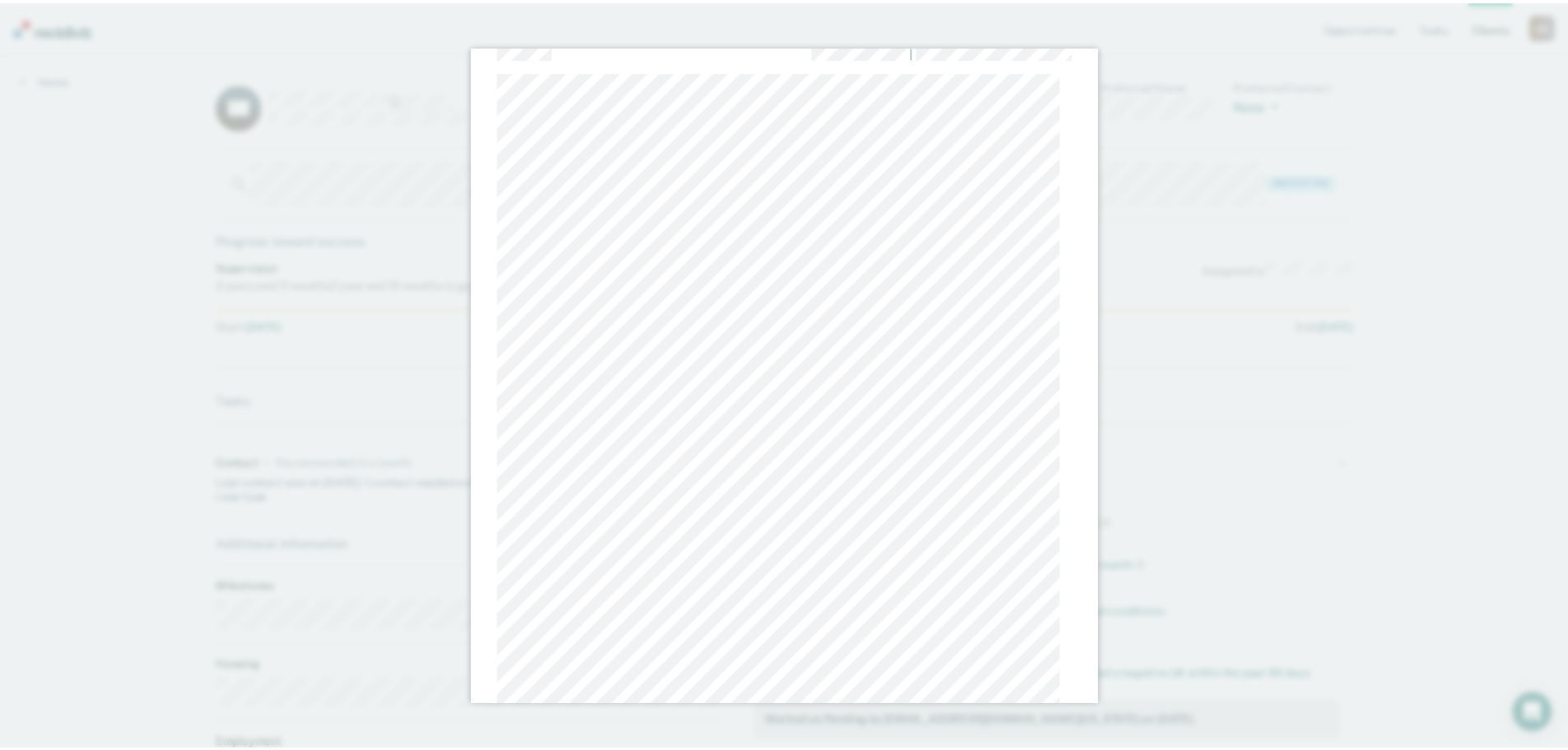
scroll to position [47, 0]
click at [1289, 352] on div "|" at bounding box center [790, 375] width 1580 height 750
